Goal: Transaction & Acquisition: Book appointment/travel/reservation

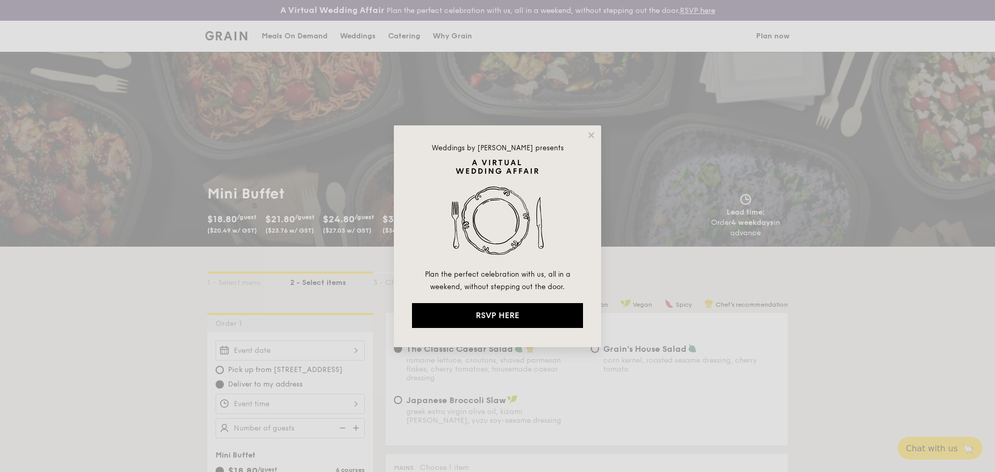
click at [597, 134] on div "Weddings by [PERSON_NAME] presents Plan the perfect celebration with us, all in…" at bounding box center [497, 236] width 207 height 222
click at [588, 133] on icon at bounding box center [591, 135] width 9 height 9
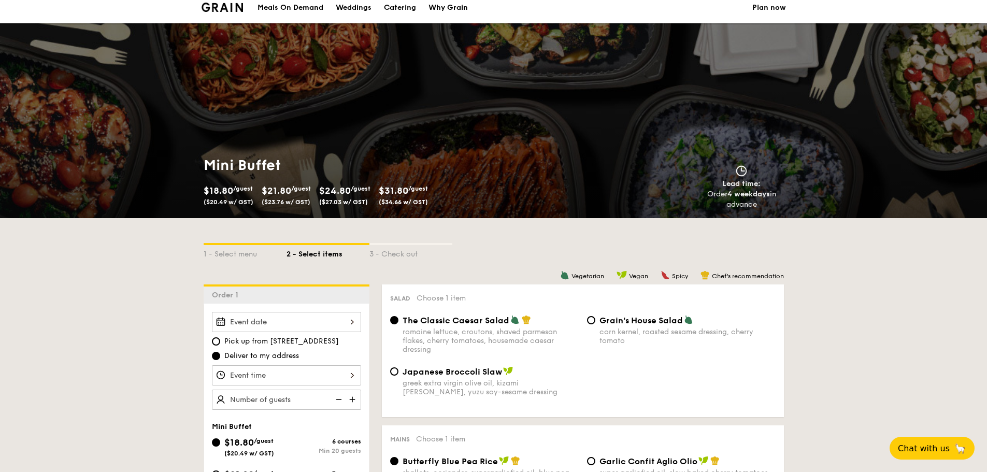
scroll to position [52, 0]
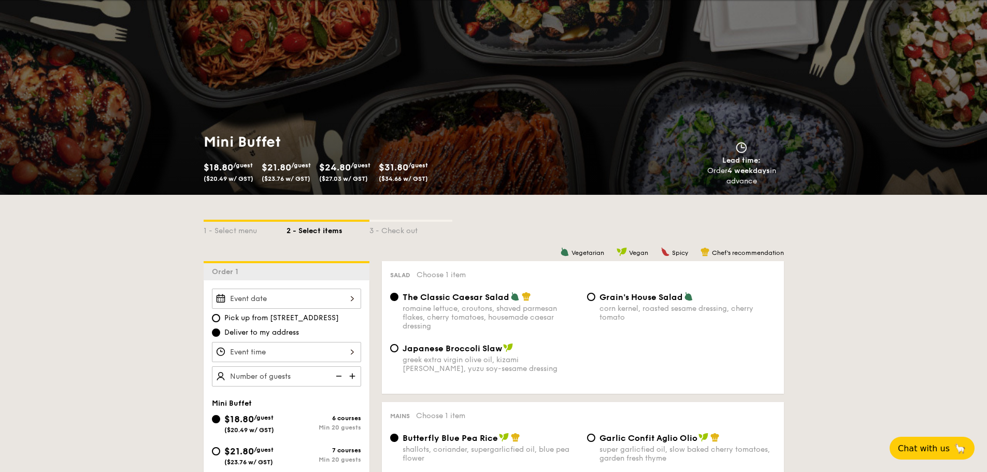
click at [701, 253] on img at bounding box center [705, 251] width 9 height 9
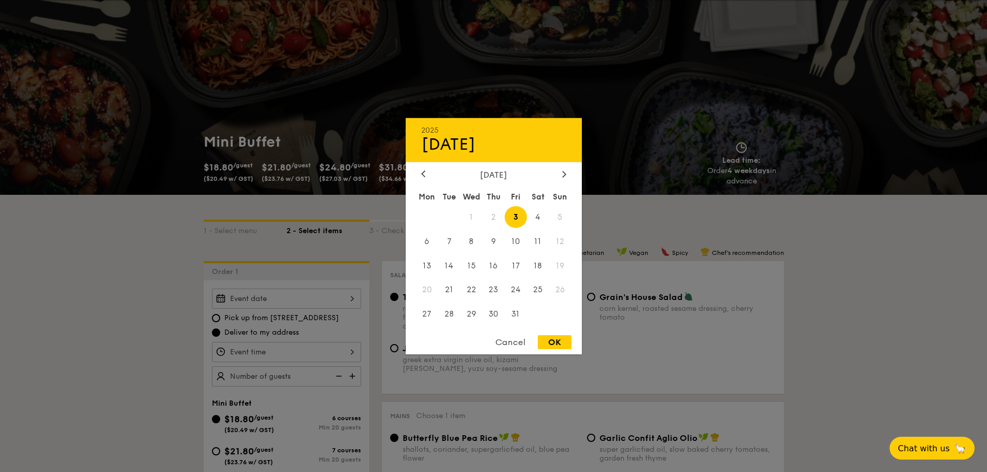
click at [355, 300] on div "2025 Oct [DATE] Tue Wed Thu Fri Sat Sun 1 2 3 4 5 6 7 8 9 10 11 12 13 14 15 16 …" at bounding box center [286, 299] width 149 height 20
click at [538, 218] on span "4" at bounding box center [538, 217] width 22 height 22
click at [552, 345] on div "OK" at bounding box center [555, 342] width 34 height 14
type input "[DATE]"
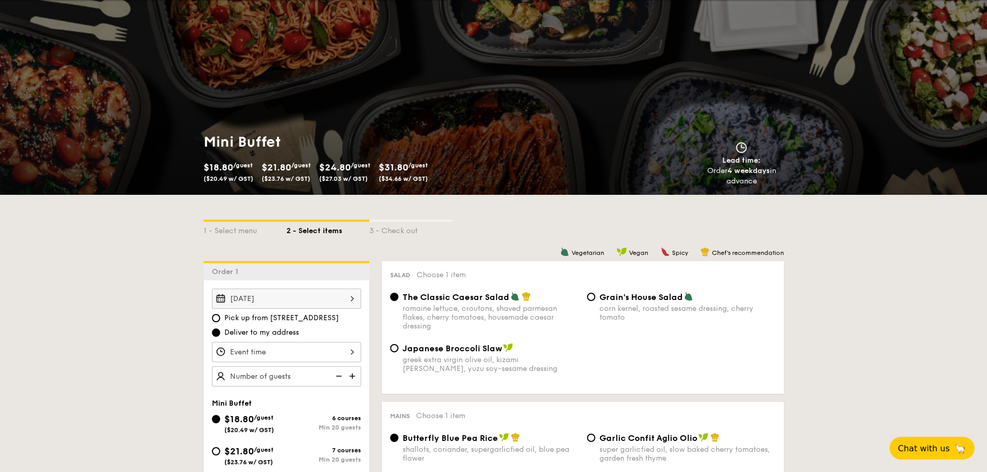
click at [350, 351] on div at bounding box center [286, 352] width 149 height 20
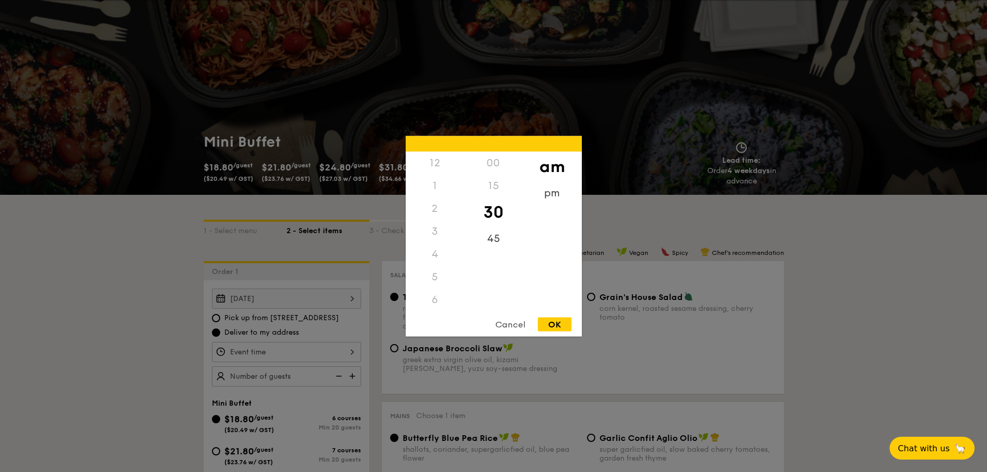
scroll to position [114, 0]
click at [556, 196] on div "pm" at bounding box center [552, 196] width 59 height 30
click at [433, 165] on div "5" at bounding box center [435, 166] width 59 height 30
click at [551, 322] on div "OK" at bounding box center [555, 324] width 34 height 14
click at [351, 351] on div "5:30PM 12 1 2 3 4 5 6 7 8 9 10 11 00 15 30 45 am pm Cancel OK" at bounding box center [286, 352] width 149 height 20
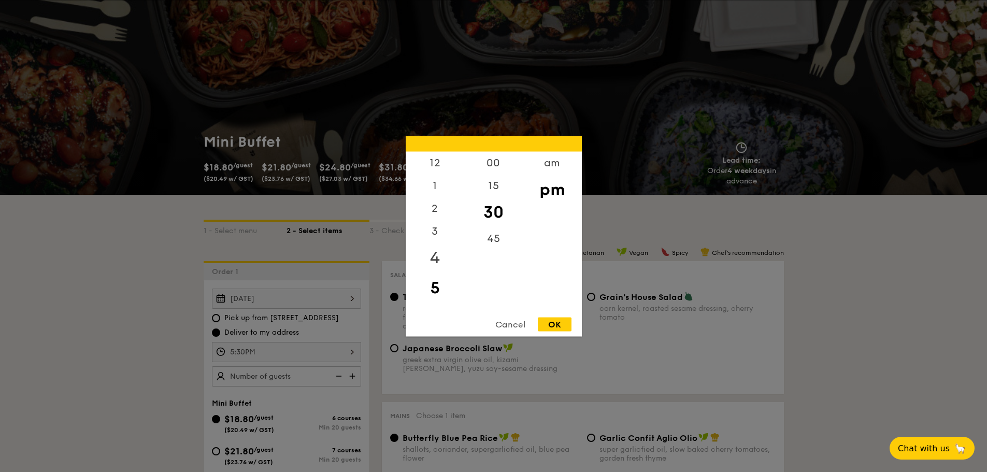
click at [434, 252] on div "4" at bounding box center [435, 258] width 59 height 30
click at [557, 322] on div "OK" at bounding box center [555, 324] width 34 height 14
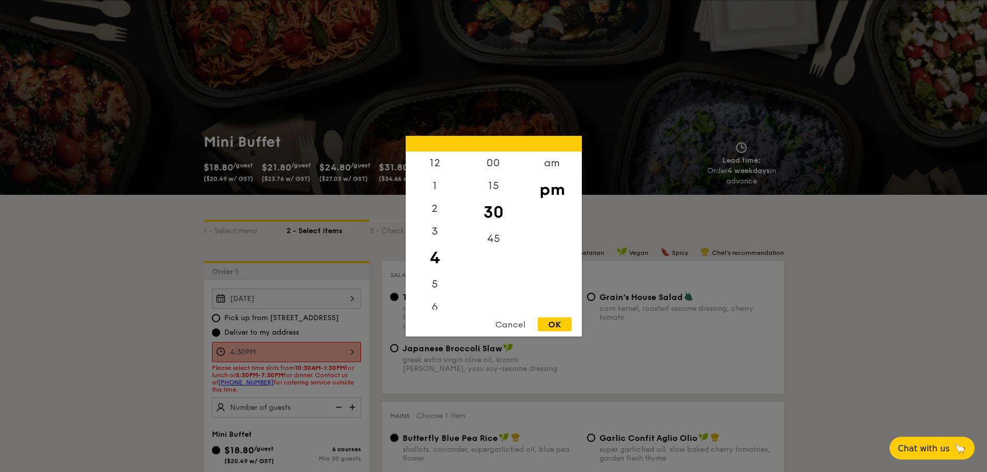
click at [351, 351] on div "4:30PM 12 1 2 3 4 5 6 7 8 9 10 11 00 15 30 45 am pm Cancel OK" at bounding box center [286, 352] width 149 height 20
click at [432, 291] on div "5" at bounding box center [435, 288] width 59 height 30
click at [549, 322] on div "OK" at bounding box center [555, 324] width 34 height 14
type input "5:30PM"
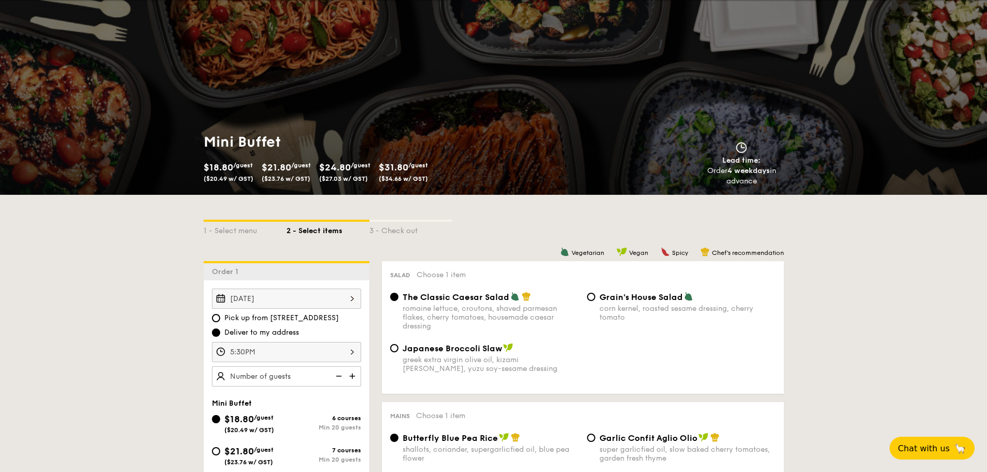
scroll to position [104, 0]
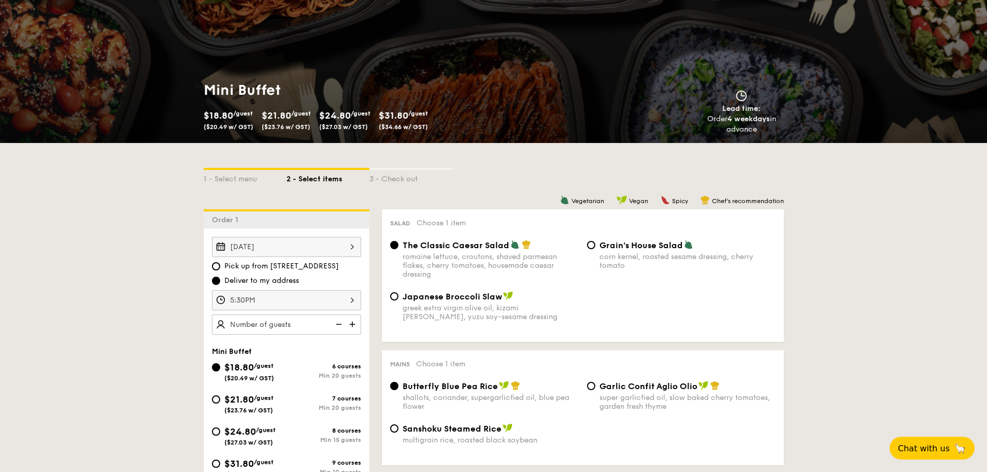
click at [351, 326] on img at bounding box center [354, 325] width 16 height 20
type input "20 guests"
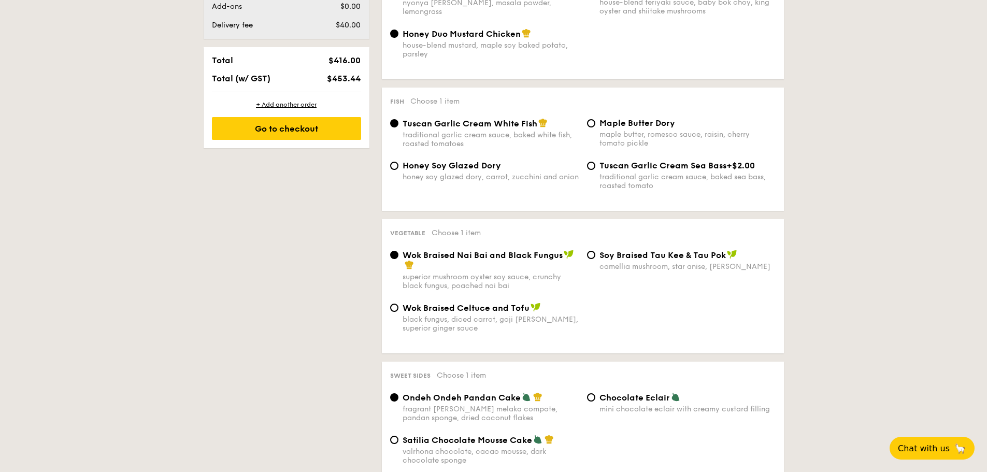
scroll to position [674, 0]
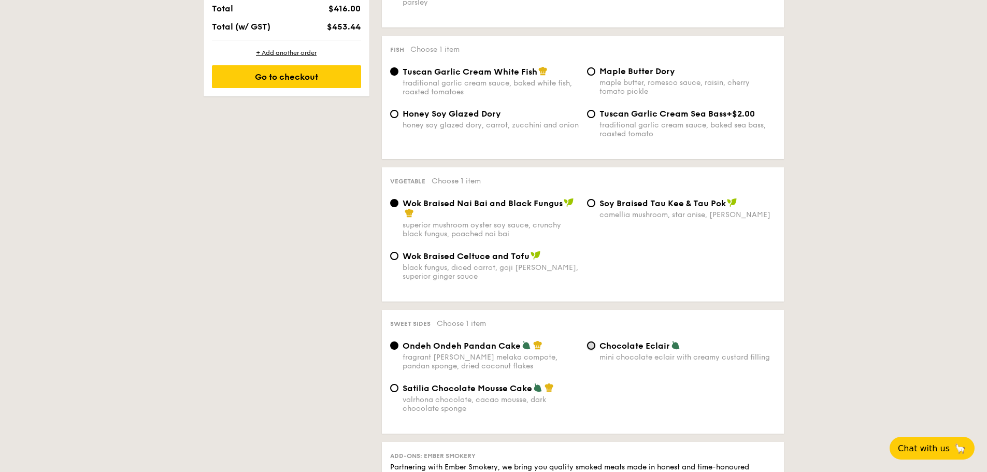
click at [590, 346] on input "Chocolate Eclair mini chocolate eclair with creamy custard filling" at bounding box center [591, 346] width 8 height 8
radio input "true"
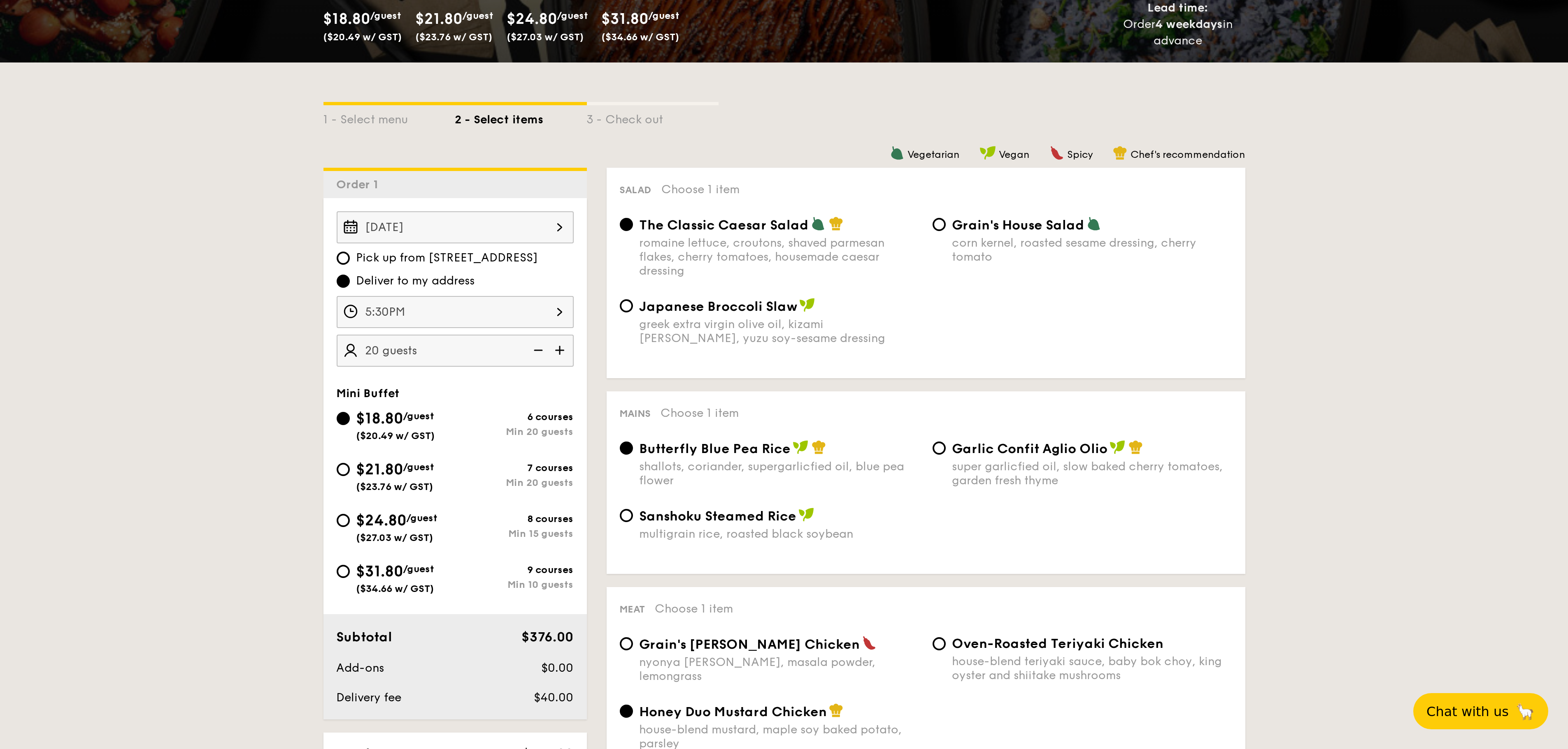
scroll to position [247, 0]
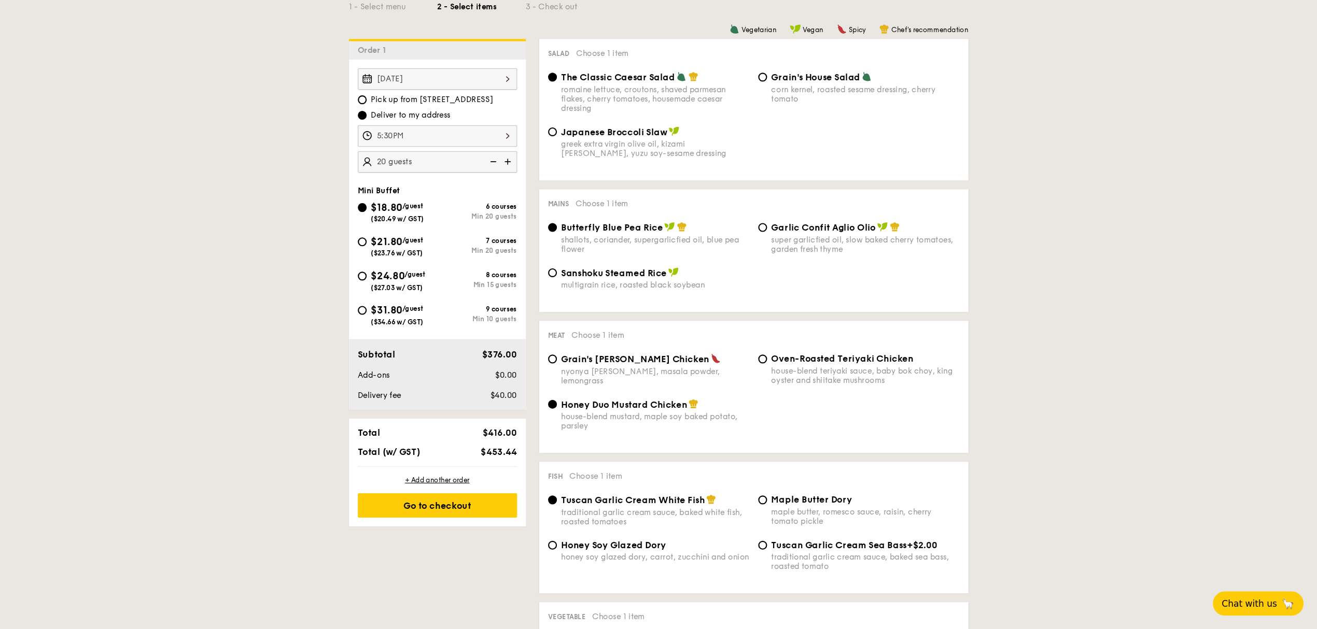
scroll to position [259, 0]
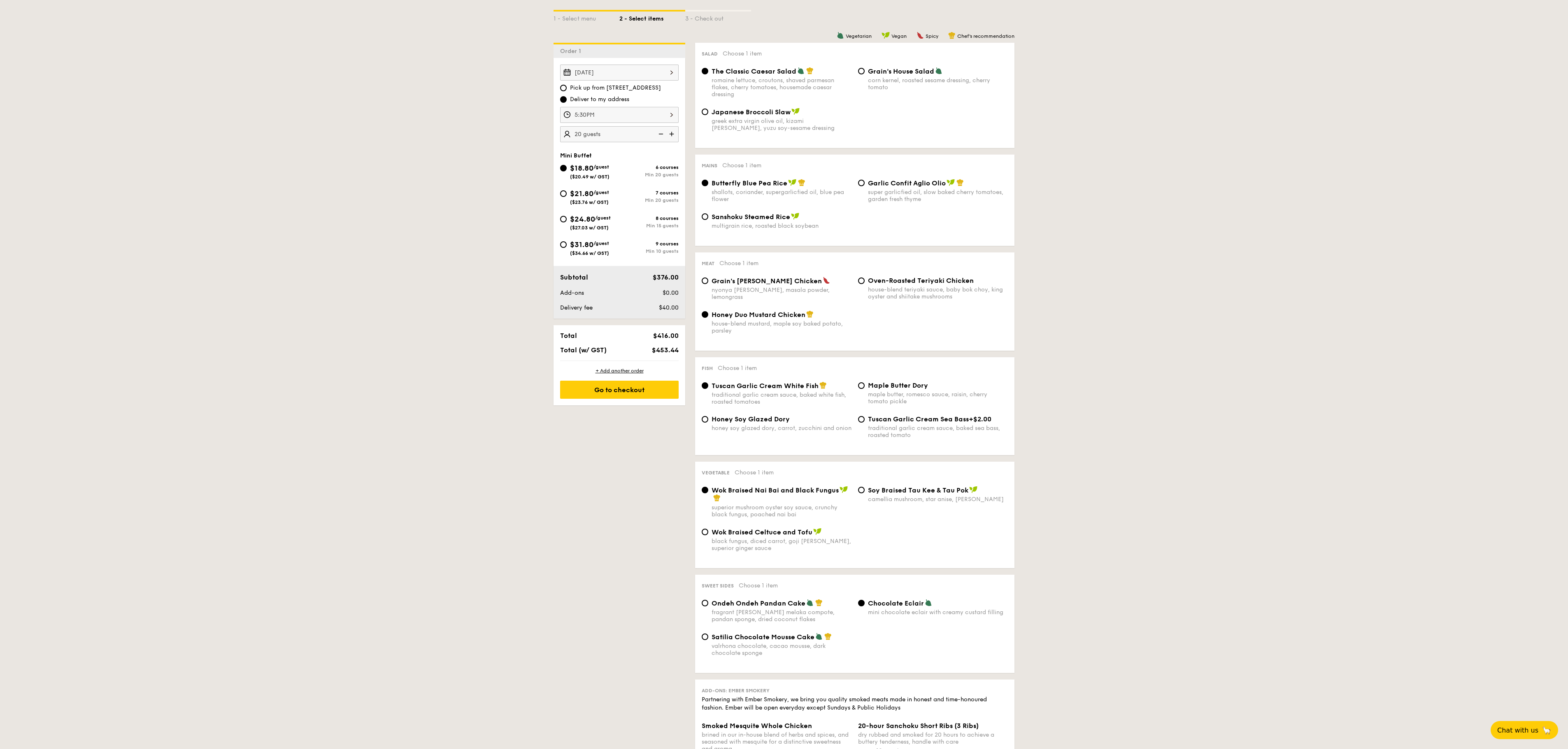
drag, startPoint x: 906, startPoint y: 108, endPoint x: 1434, endPoint y: 153, distance: 529.9
drag, startPoint x: 701, startPoint y: 50, endPoint x: 842, endPoint y: 628, distance: 594.9
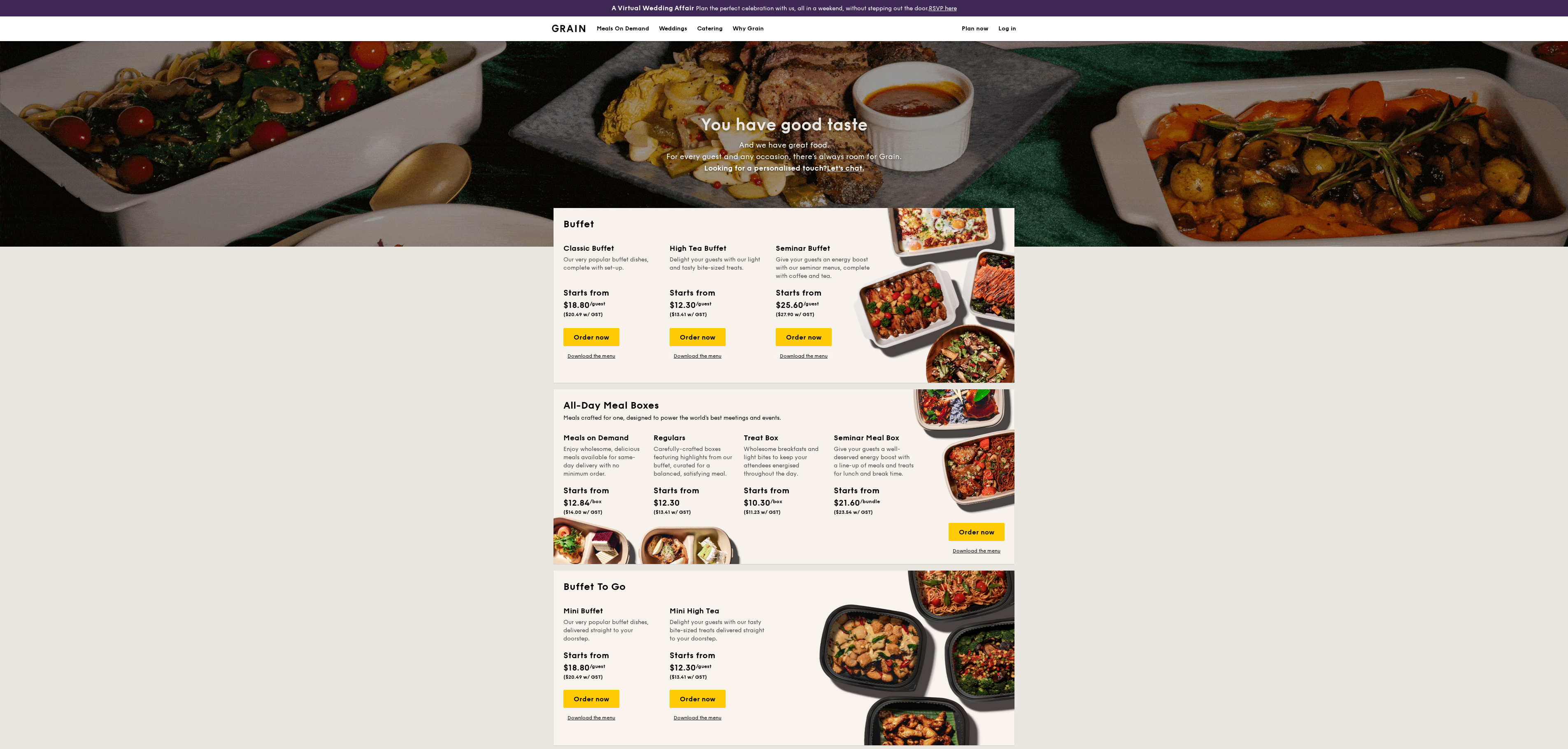
select select
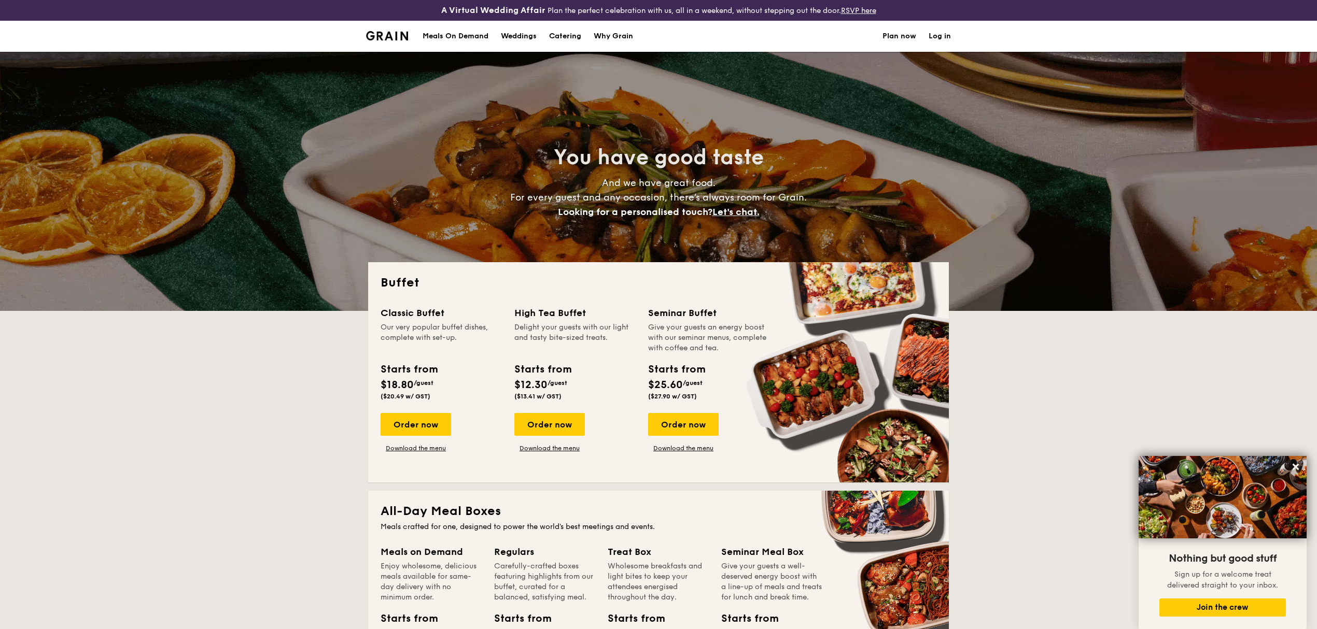
click at [439, 34] on div "Meals On Demand" at bounding box center [455, 36] width 66 height 31
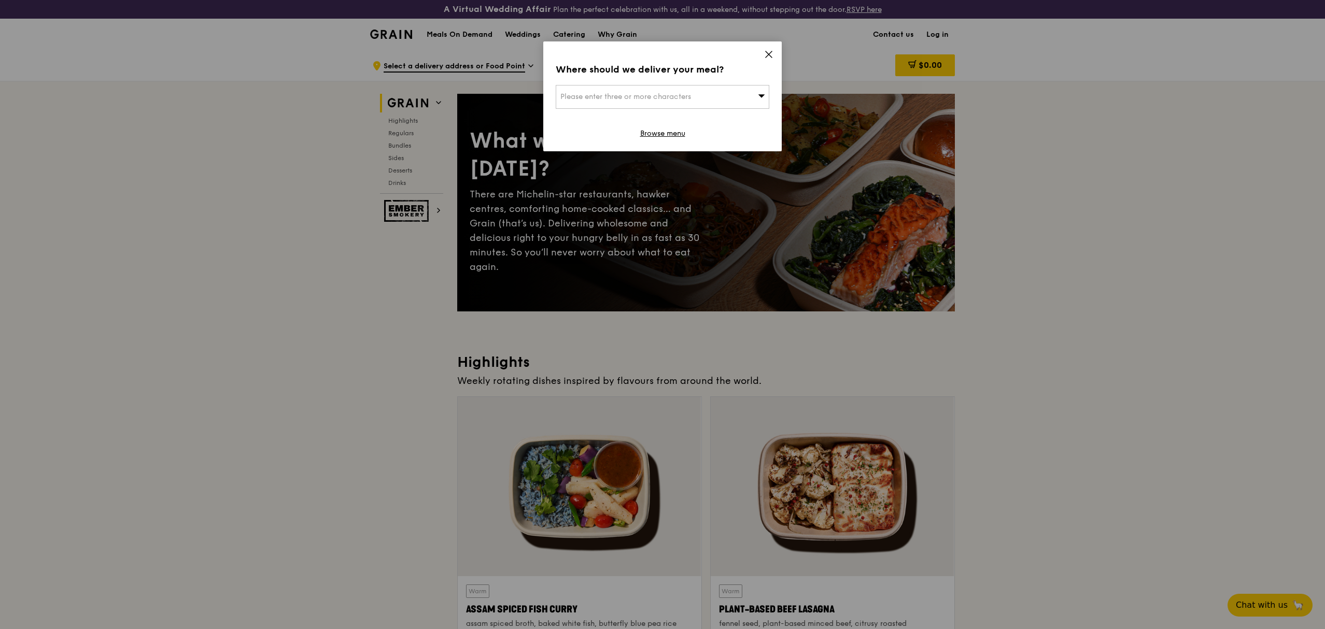
click at [770, 51] on icon at bounding box center [768, 54] width 9 height 9
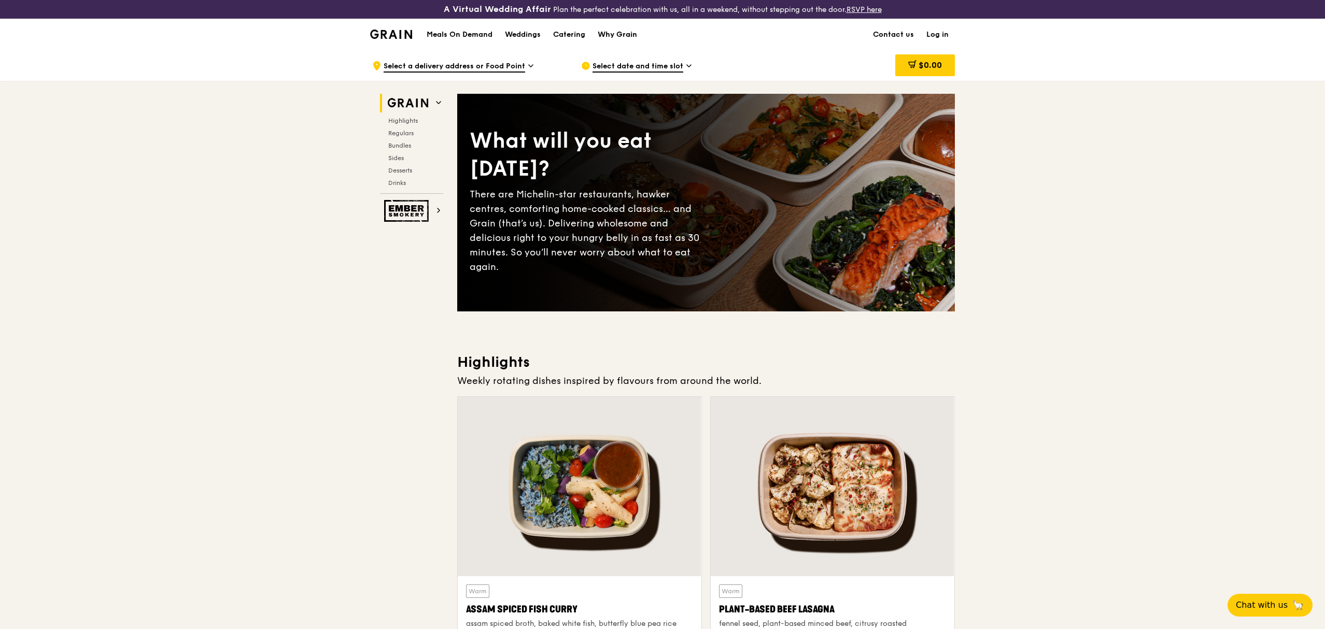
click at [613, 30] on div "Why Grain" at bounding box center [617, 34] width 39 height 31
